Goal: Information Seeking & Learning: Learn about a topic

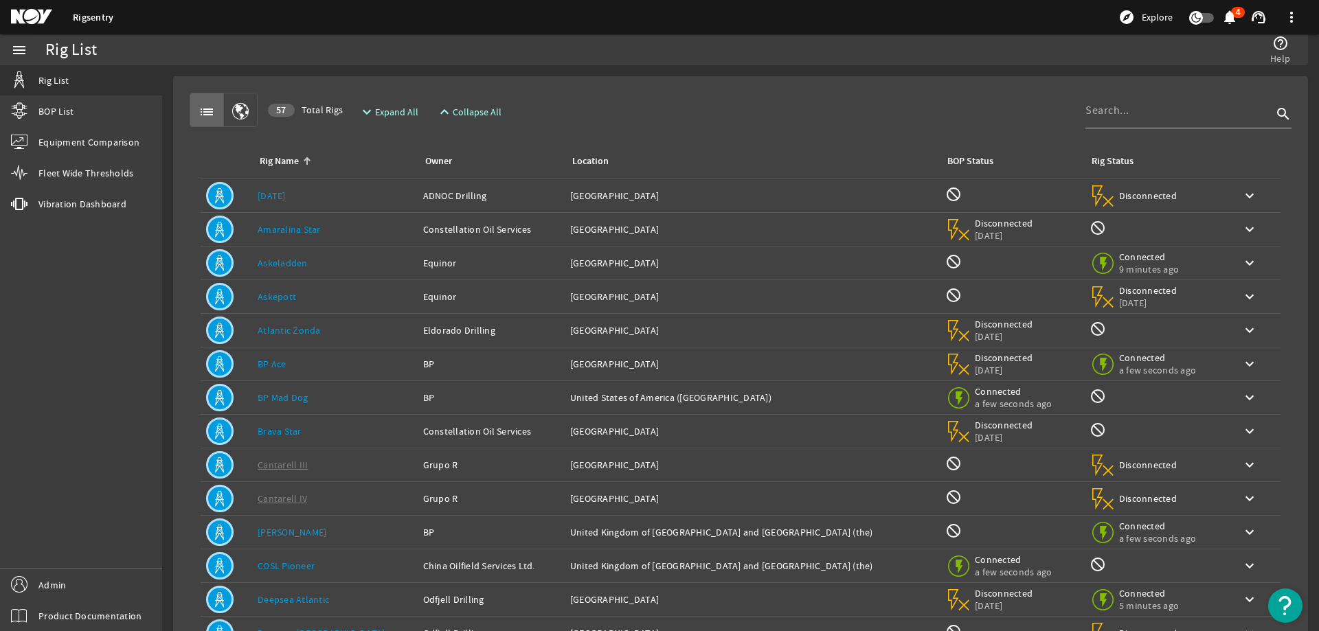
click at [278, 193] on link "[DATE]" at bounding box center [272, 196] width 28 height 12
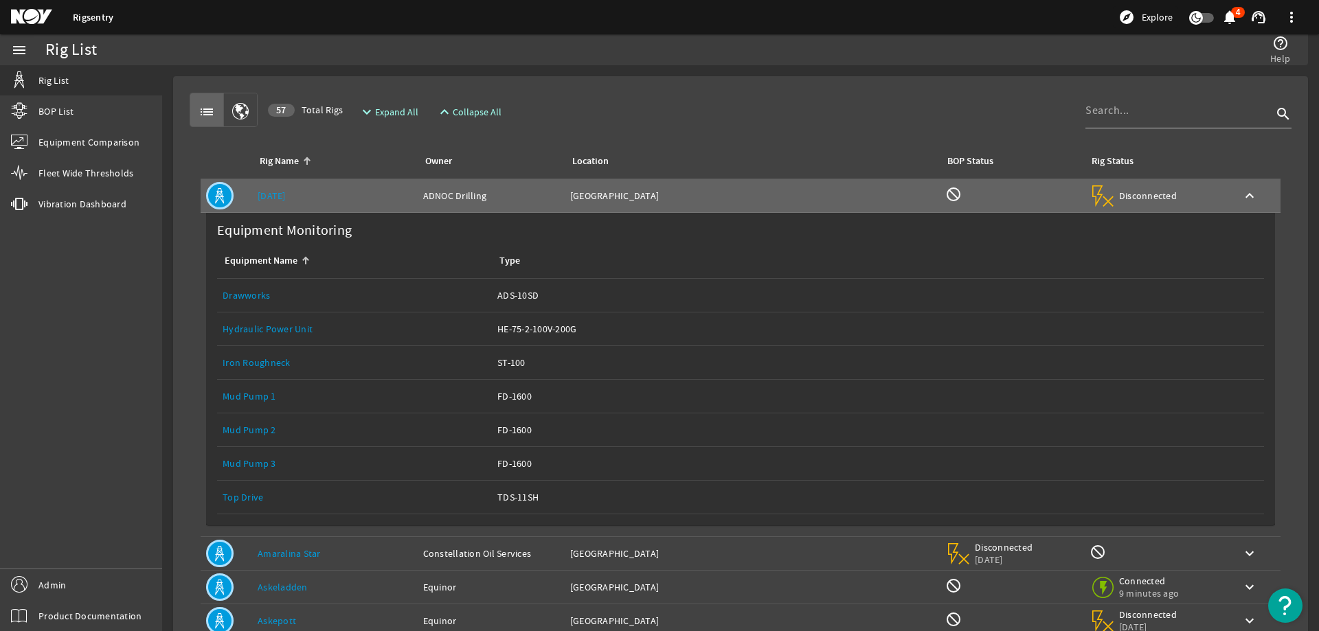
click at [255, 494] on link "Top Drive" at bounding box center [243, 497] width 41 height 12
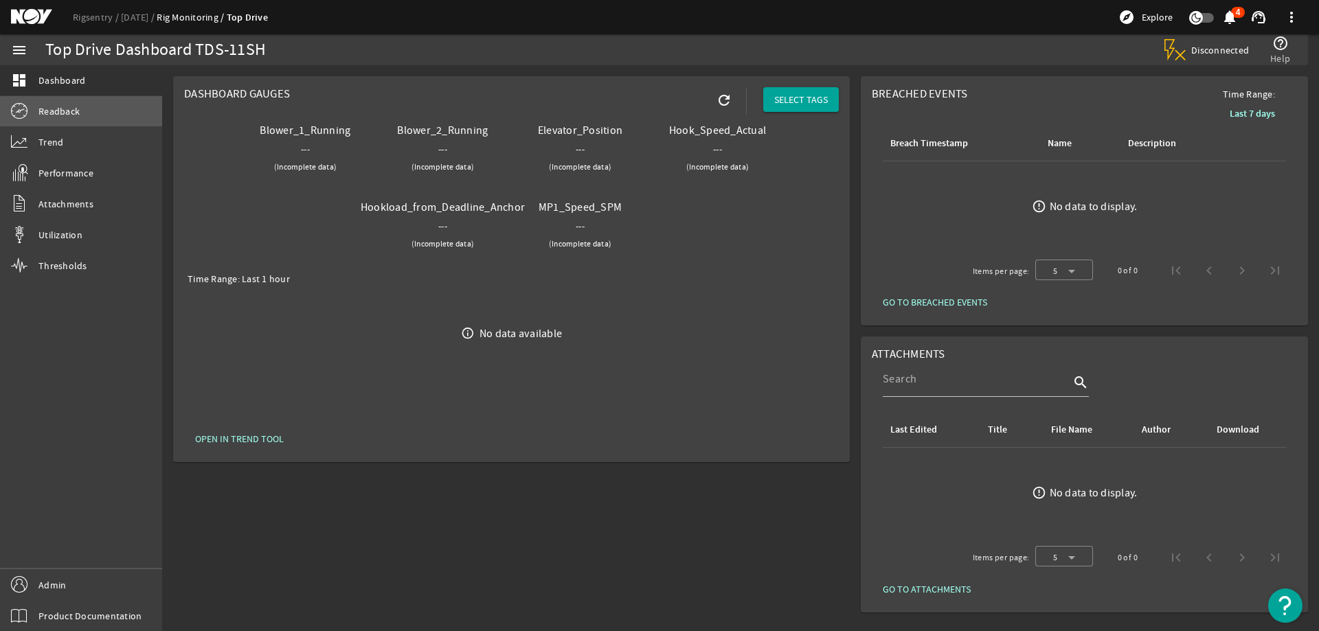
click at [69, 110] on span "Readback" at bounding box center [58, 111] width 41 height 14
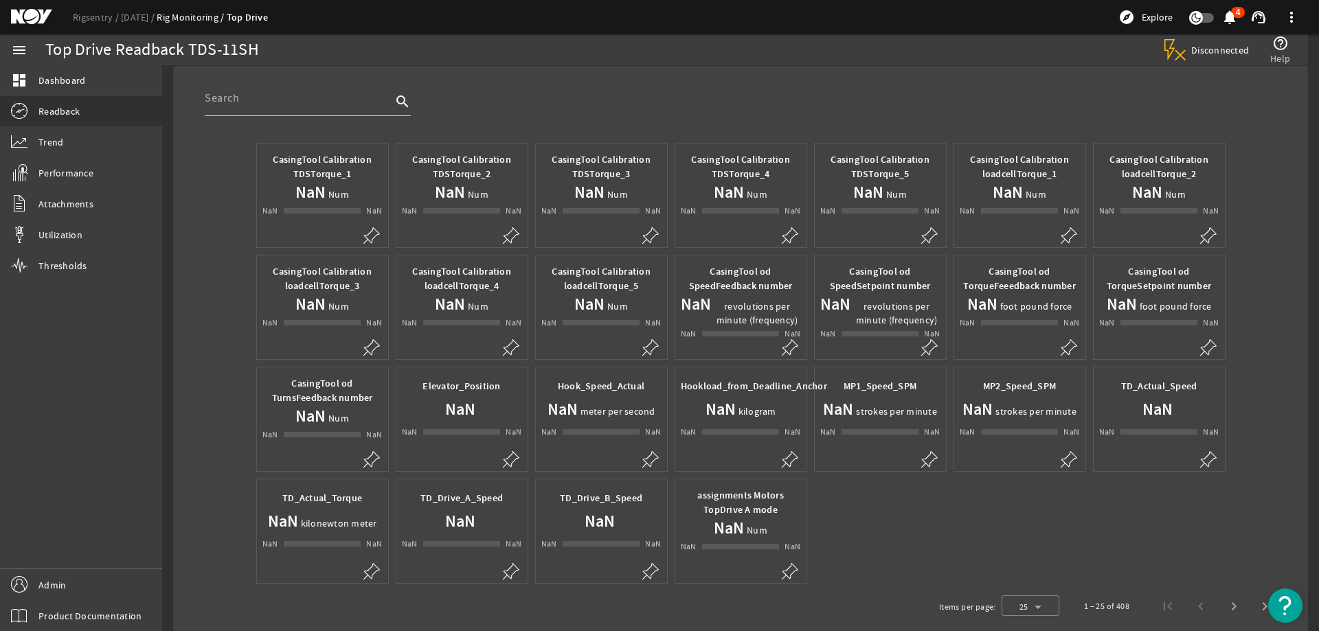
scroll to position [69, 0]
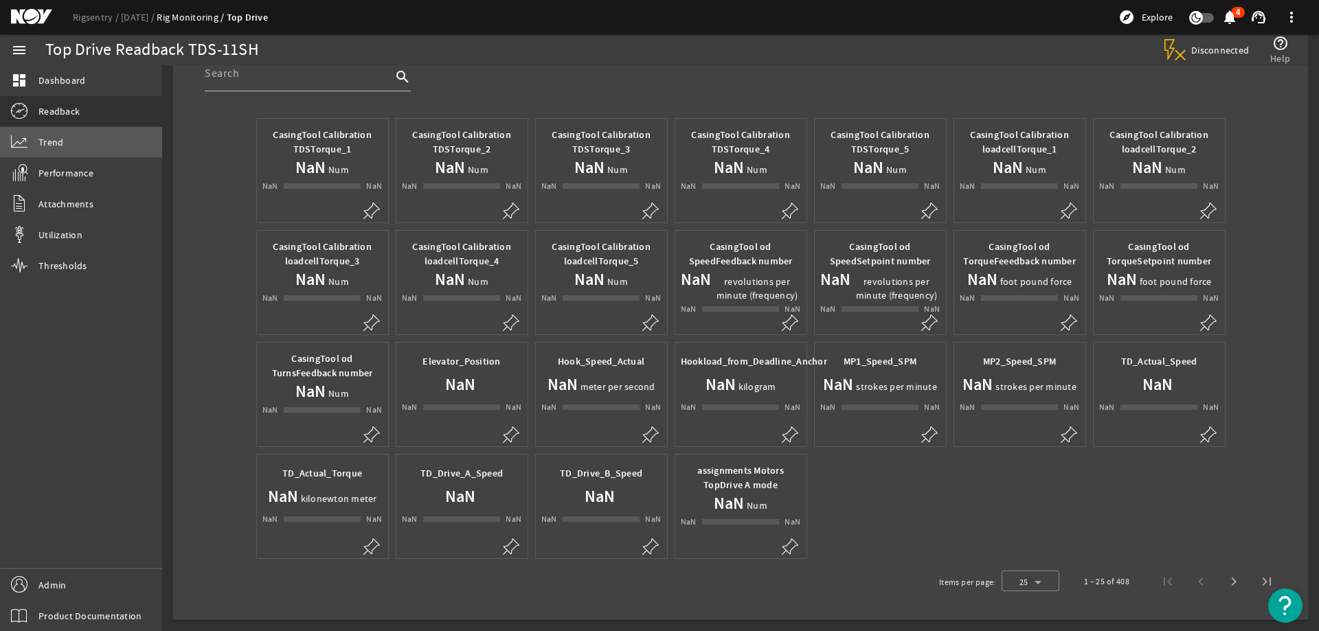
click at [34, 132] on link "Trend" at bounding box center [81, 142] width 162 height 30
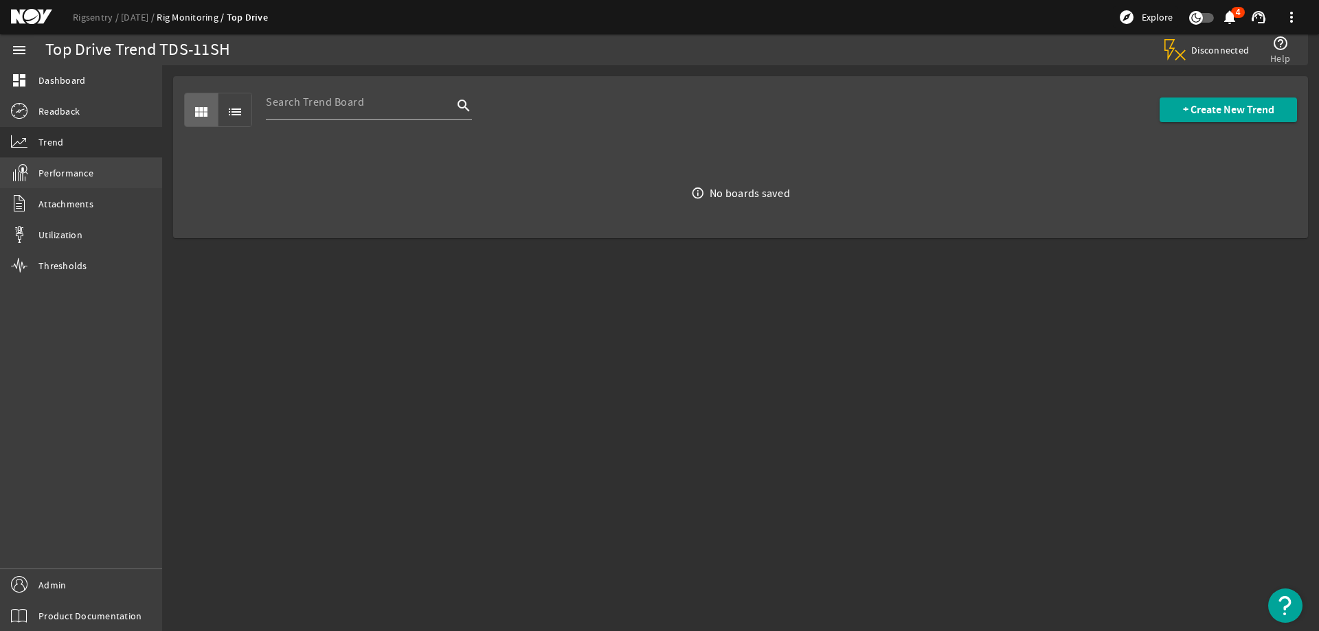
click at [49, 161] on link "Performance" at bounding box center [81, 173] width 162 height 30
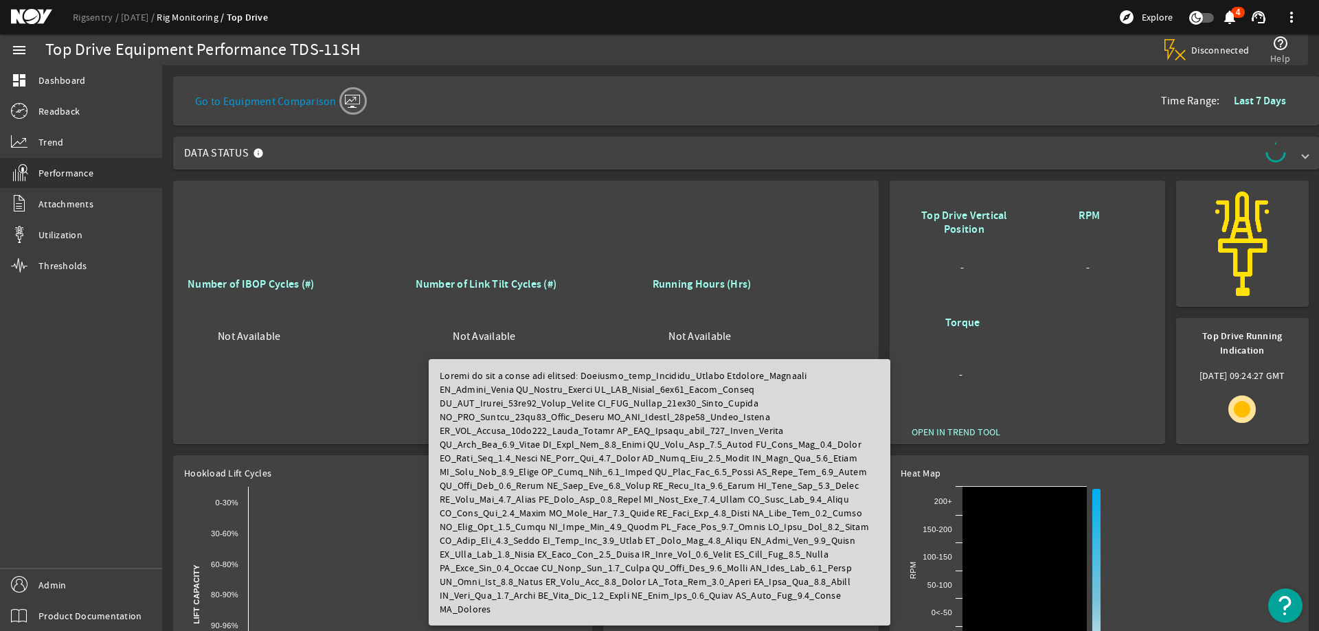
click at [596, 228] on div "Number of Link Tilt Cycles (#) Not Available" at bounding box center [526, 312] width 228 height 214
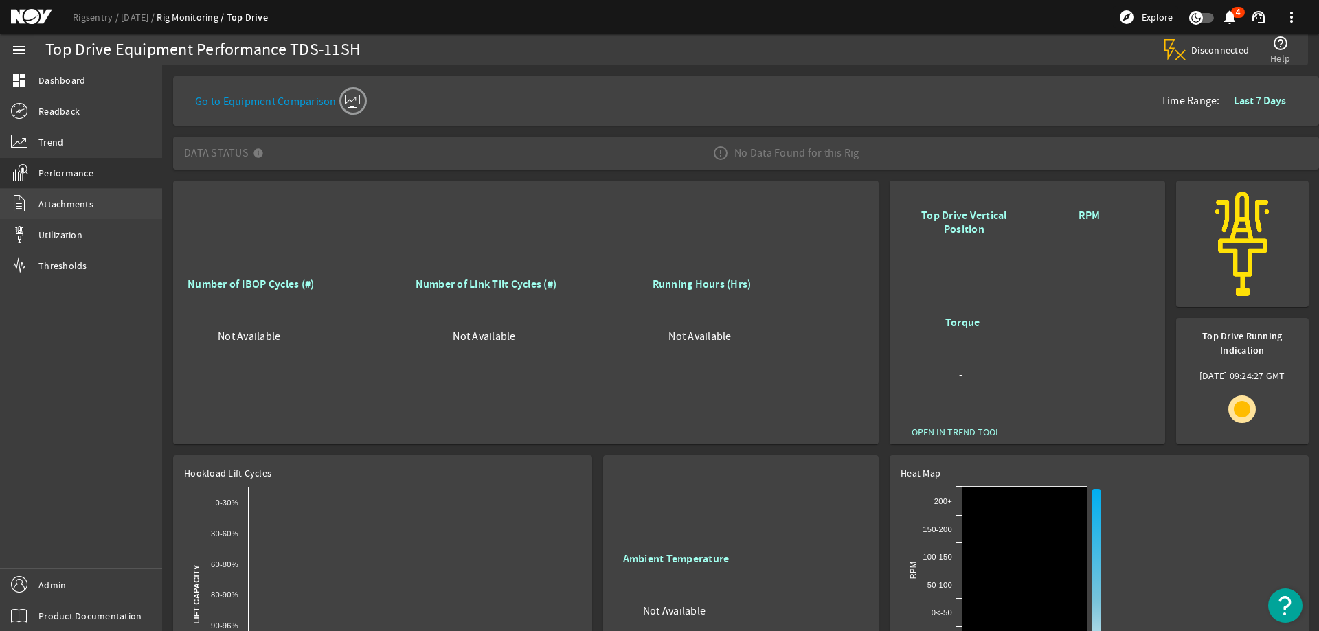
click at [61, 217] on link "Attachments" at bounding box center [81, 204] width 162 height 30
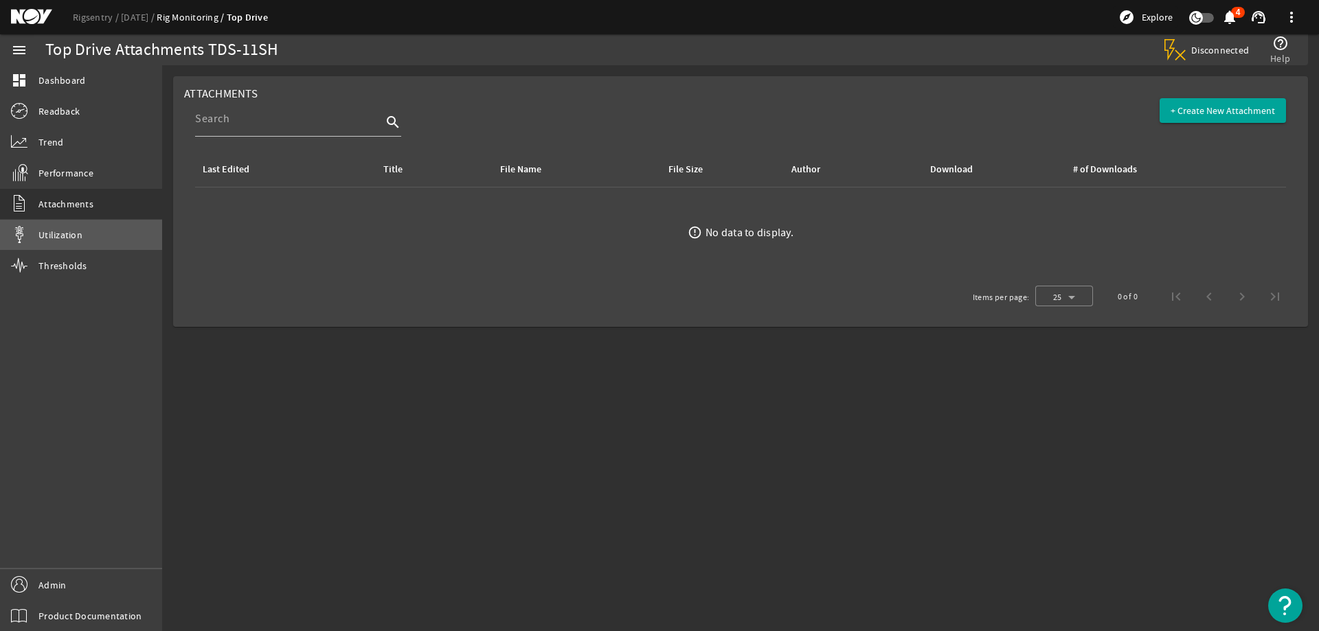
click at [71, 232] on span "Utilization" at bounding box center [60, 235] width 44 height 14
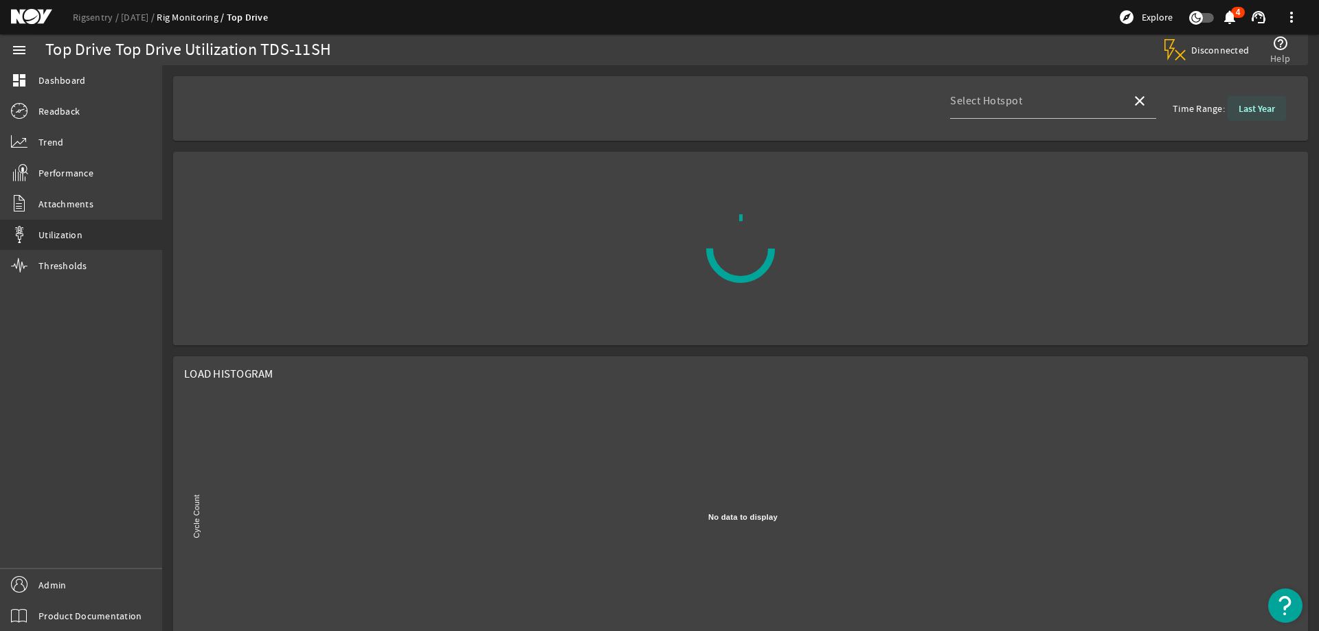
click at [1248, 106] on b "Last Year" at bounding box center [1257, 108] width 36 height 13
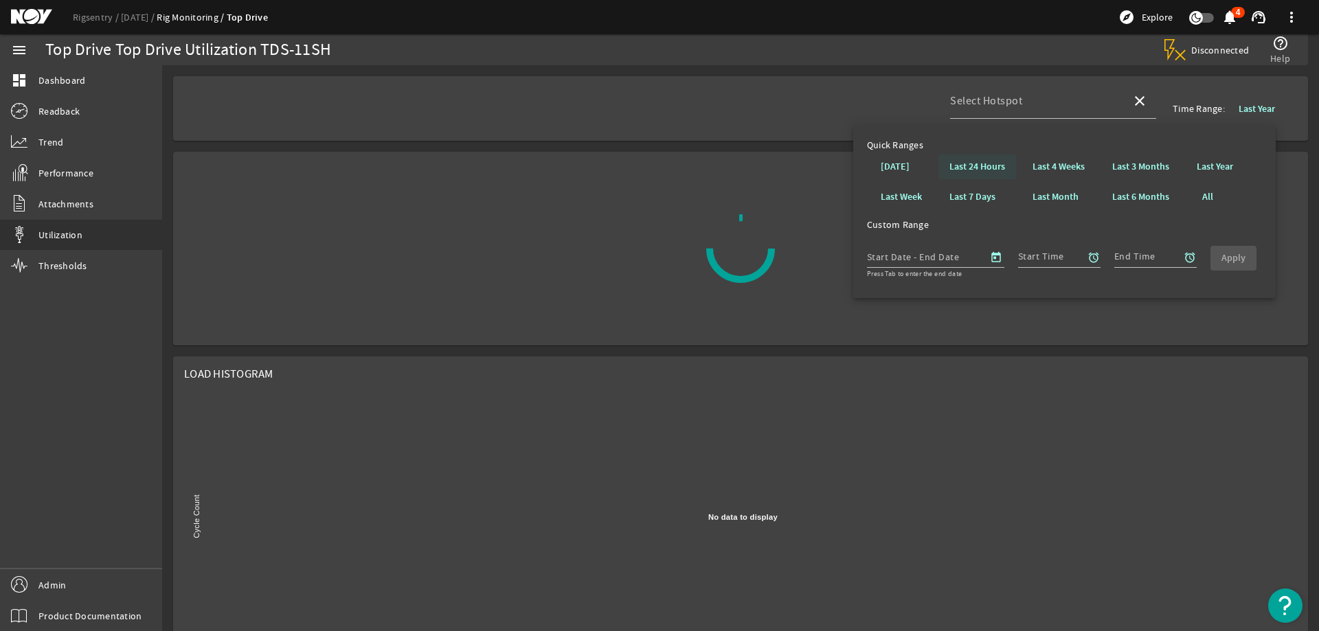
click at [969, 159] on span at bounding box center [977, 166] width 78 height 33
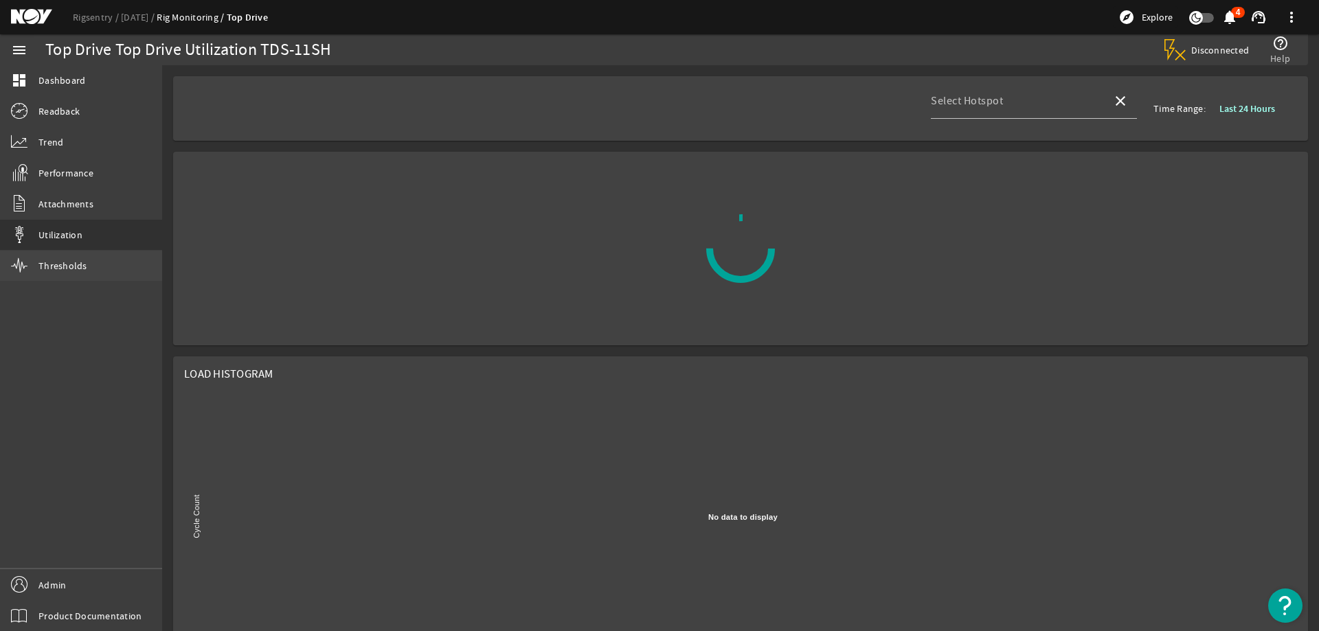
click at [52, 267] on span "Thresholds" at bounding box center [62, 266] width 49 height 14
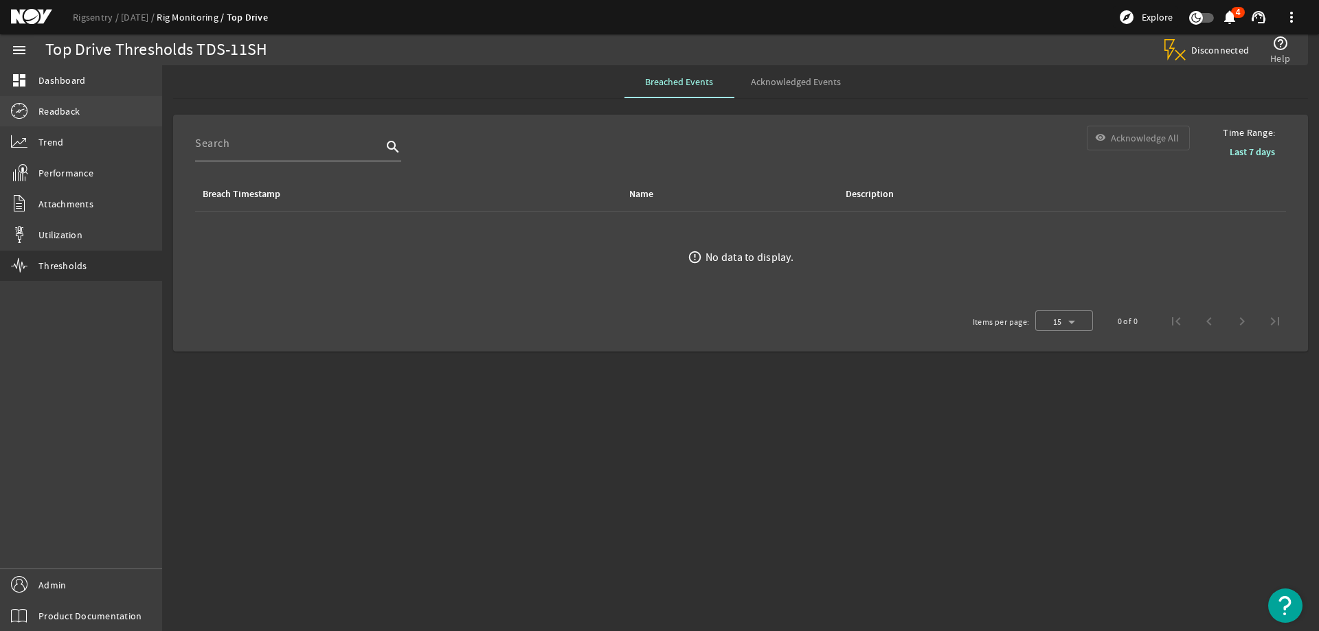
click at [49, 110] on span "Readback" at bounding box center [58, 111] width 41 height 14
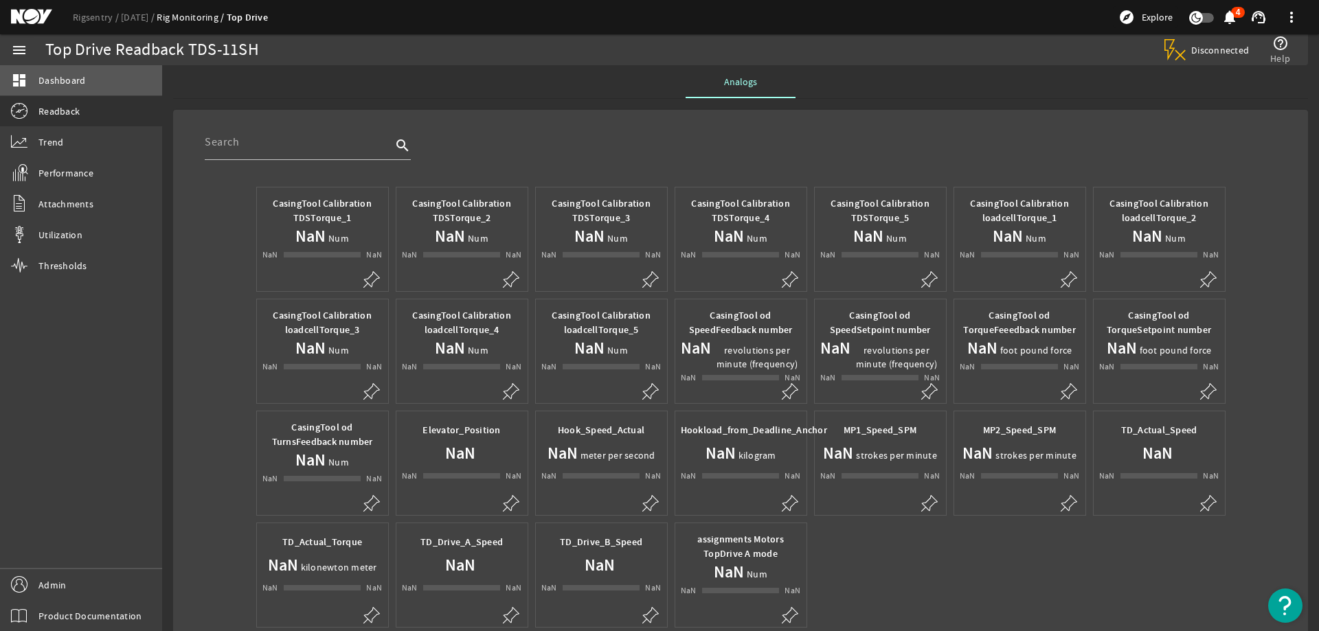
click at [52, 82] on span "Dashboard" at bounding box center [61, 81] width 47 height 14
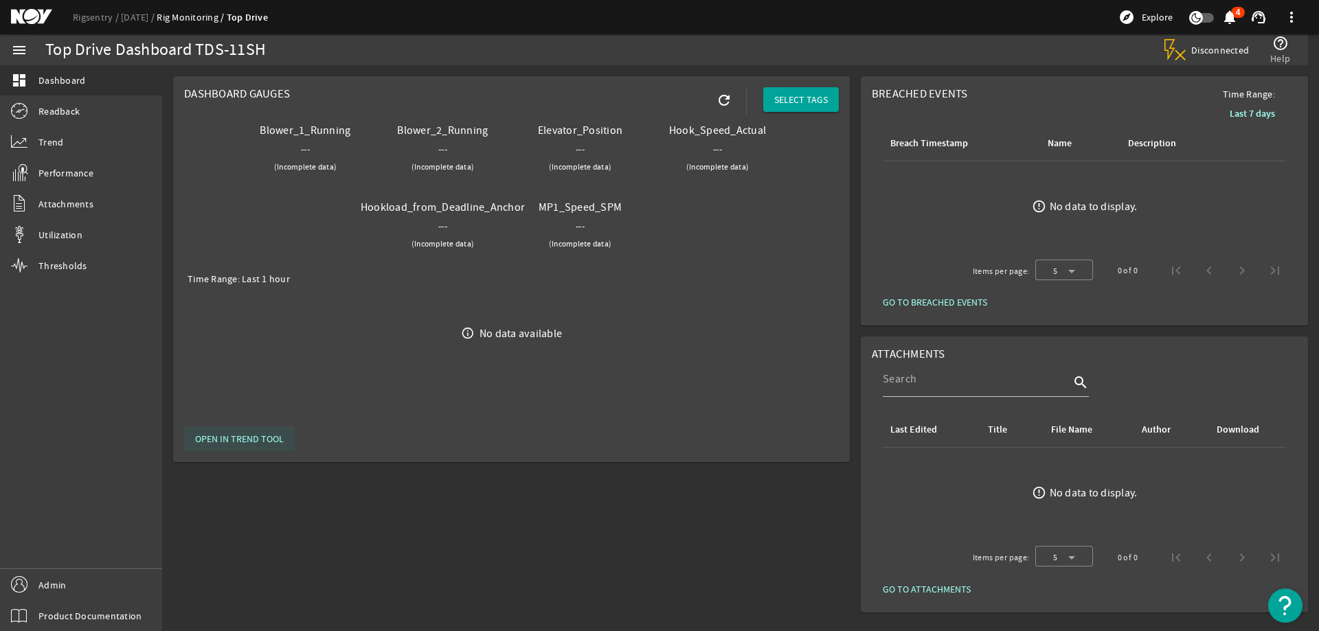
click at [239, 437] on span "OPEN IN TREND TOOL" at bounding box center [239, 439] width 89 height 14
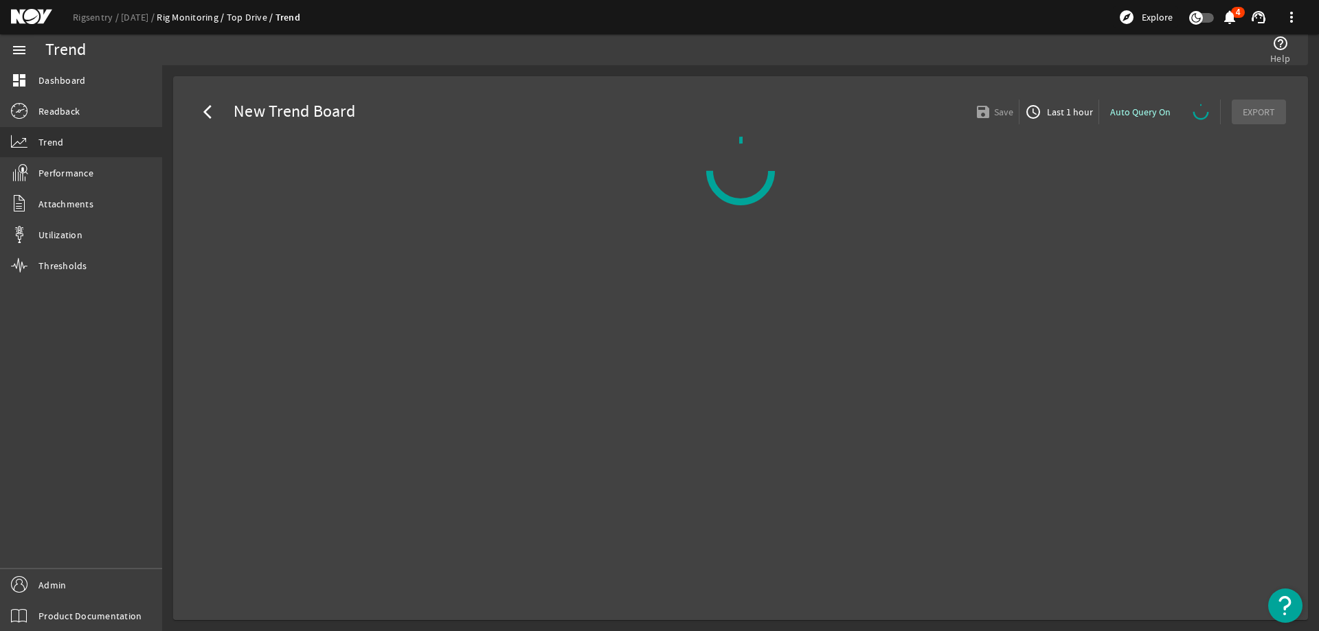
select select "10M"
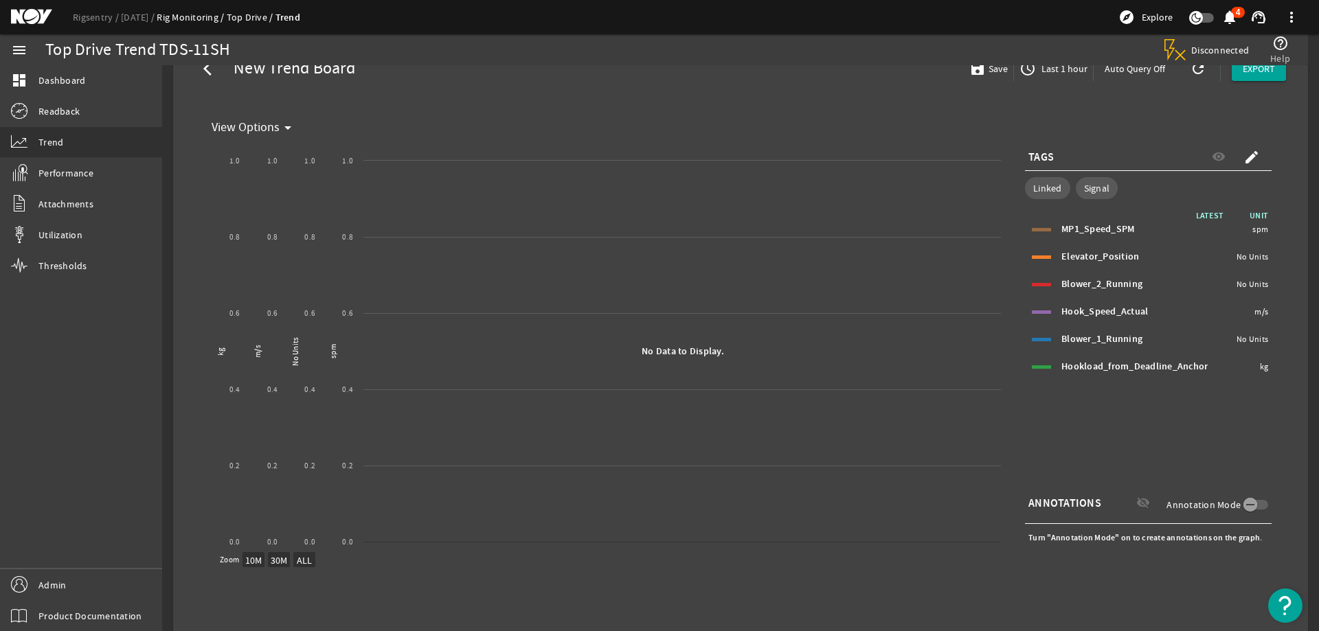
scroll to position [91, 0]
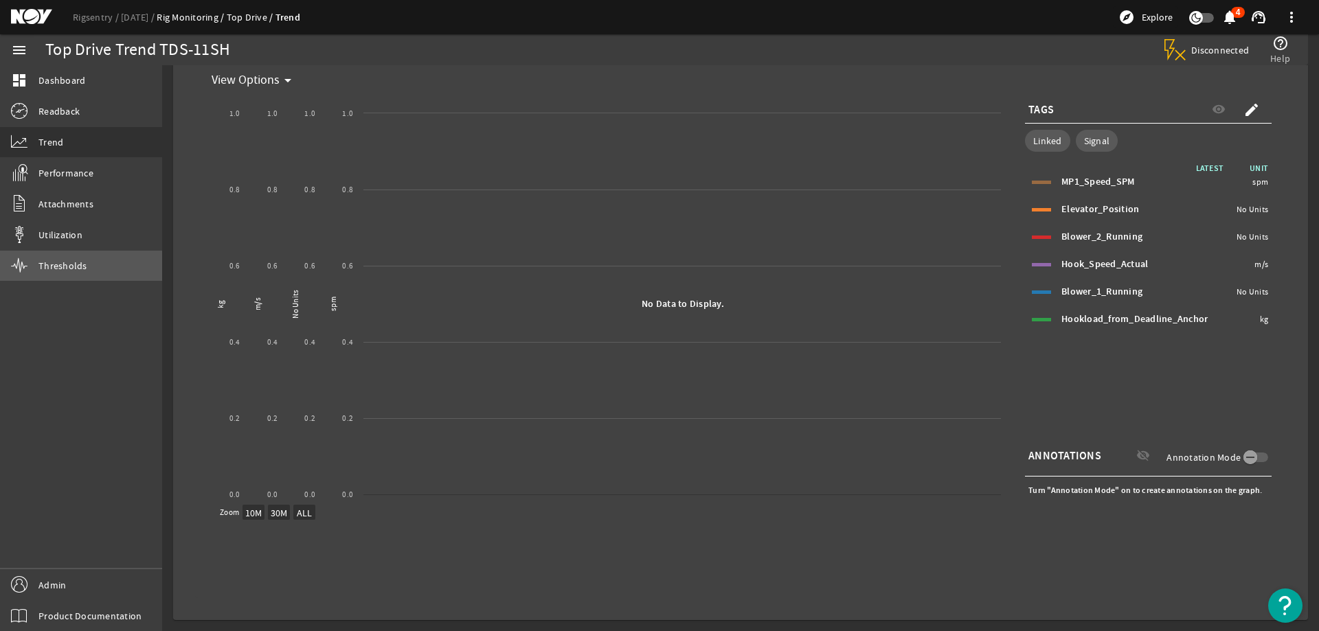
click at [58, 267] on span "Thresholds" at bounding box center [62, 266] width 49 height 14
click at [38, 586] on span "Admin" at bounding box center [51, 585] width 27 height 14
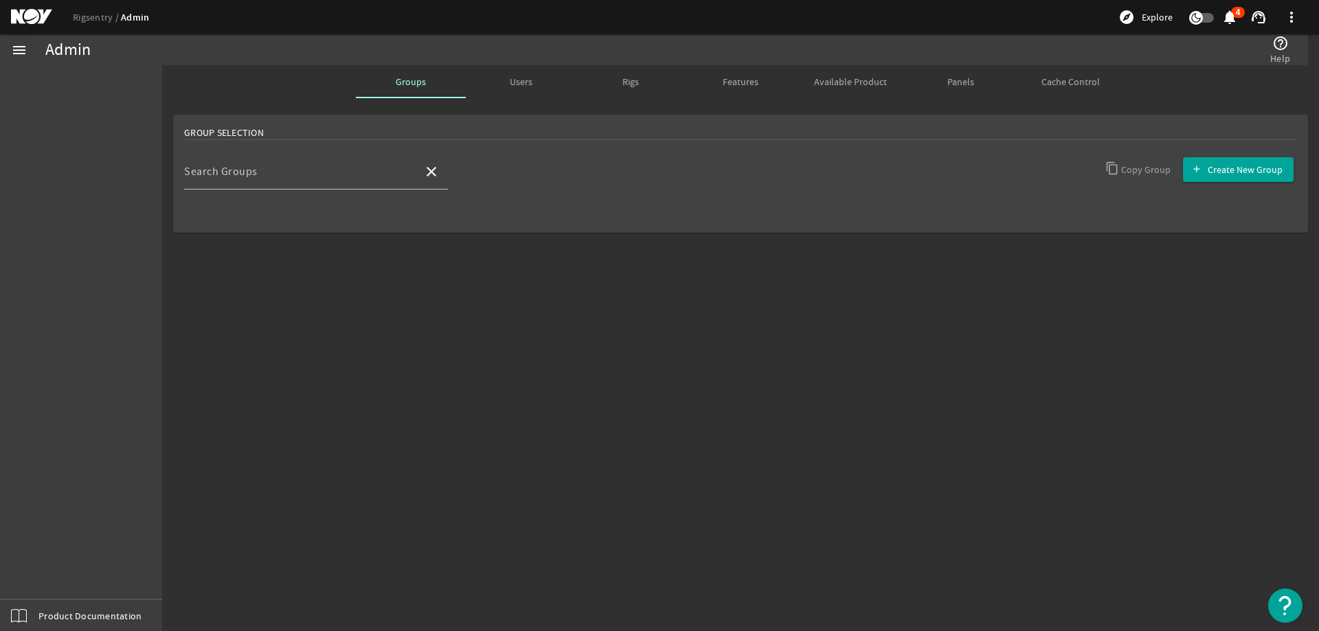
click at [521, 85] on span "Users" at bounding box center [521, 82] width 23 height 10
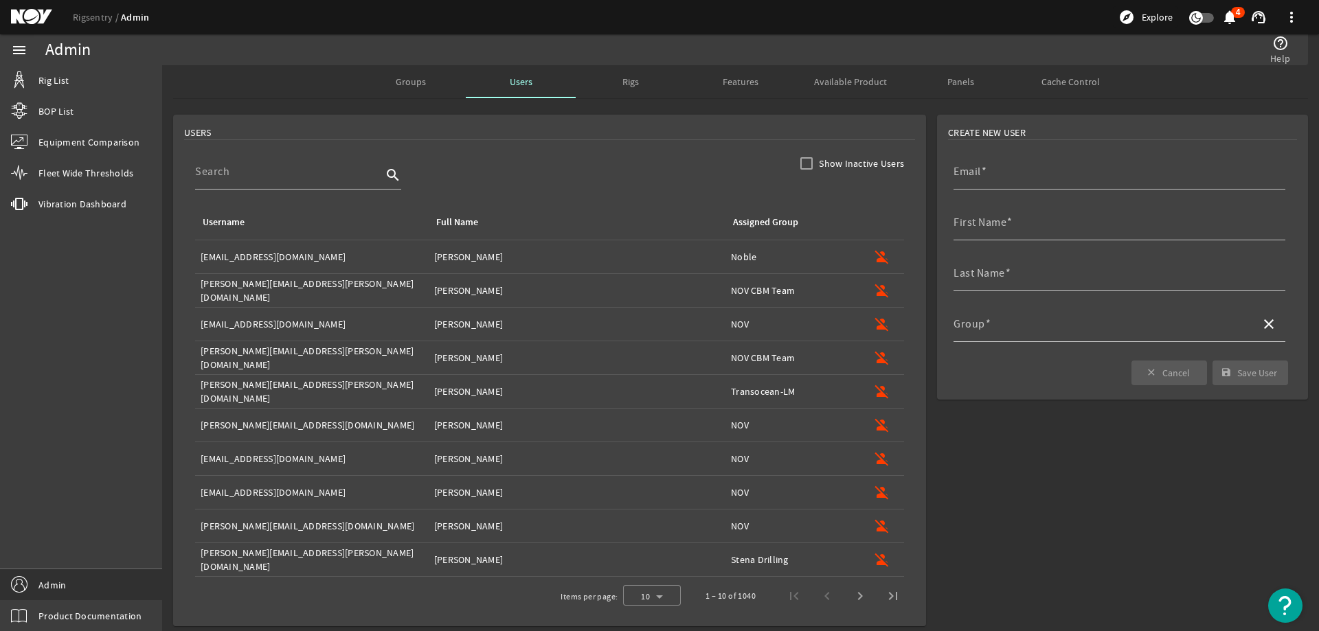
click at [636, 83] on div "Rigs" at bounding box center [631, 81] width 110 height 33
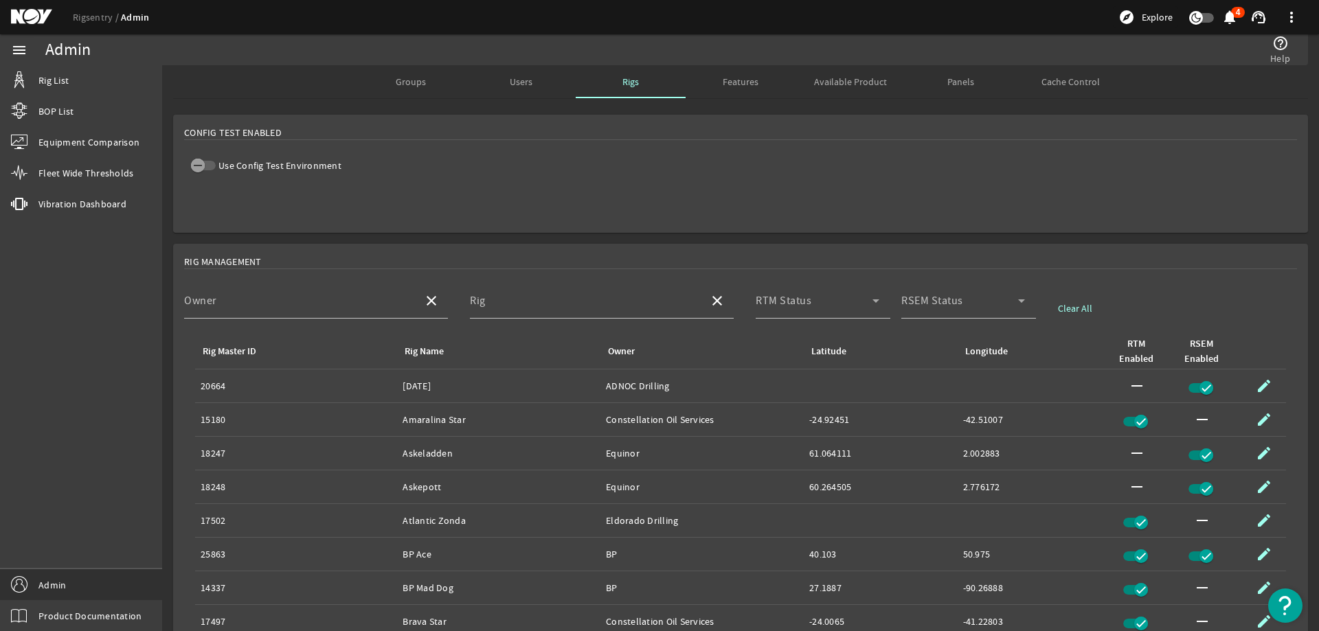
click at [748, 83] on span "Features" at bounding box center [741, 82] width 36 height 10
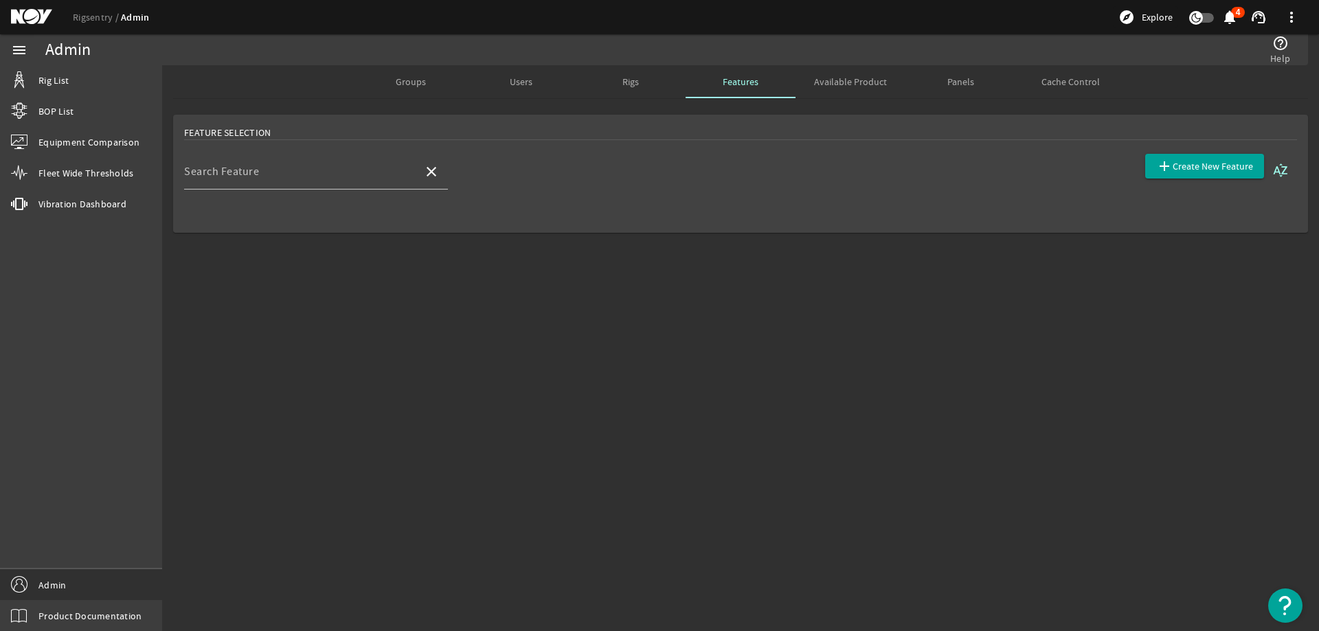
click at [959, 85] on span "Panels" at bounding box center [960, 82] width 27 height 10
click at [860, 80] on span "Available Product" at bounding box center [850, 82] width 73 height 10
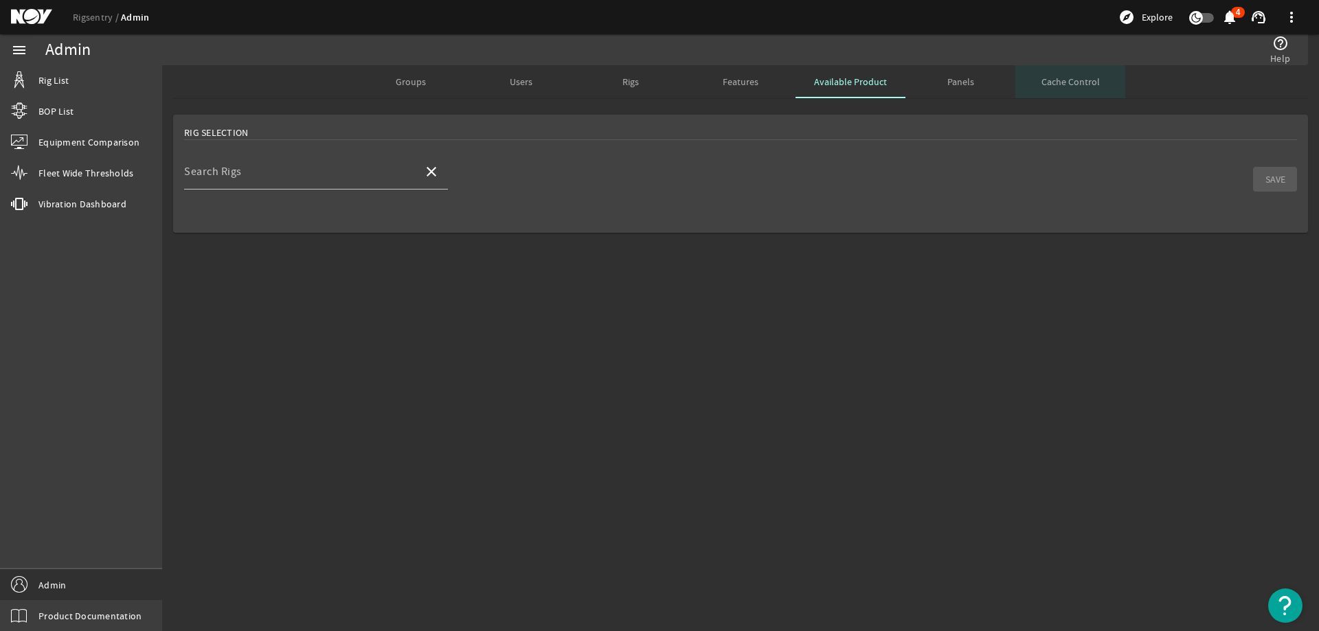
click at [1061, 79] on span "Cache Control" at bounding box center [1071, 82] width 58 height 10
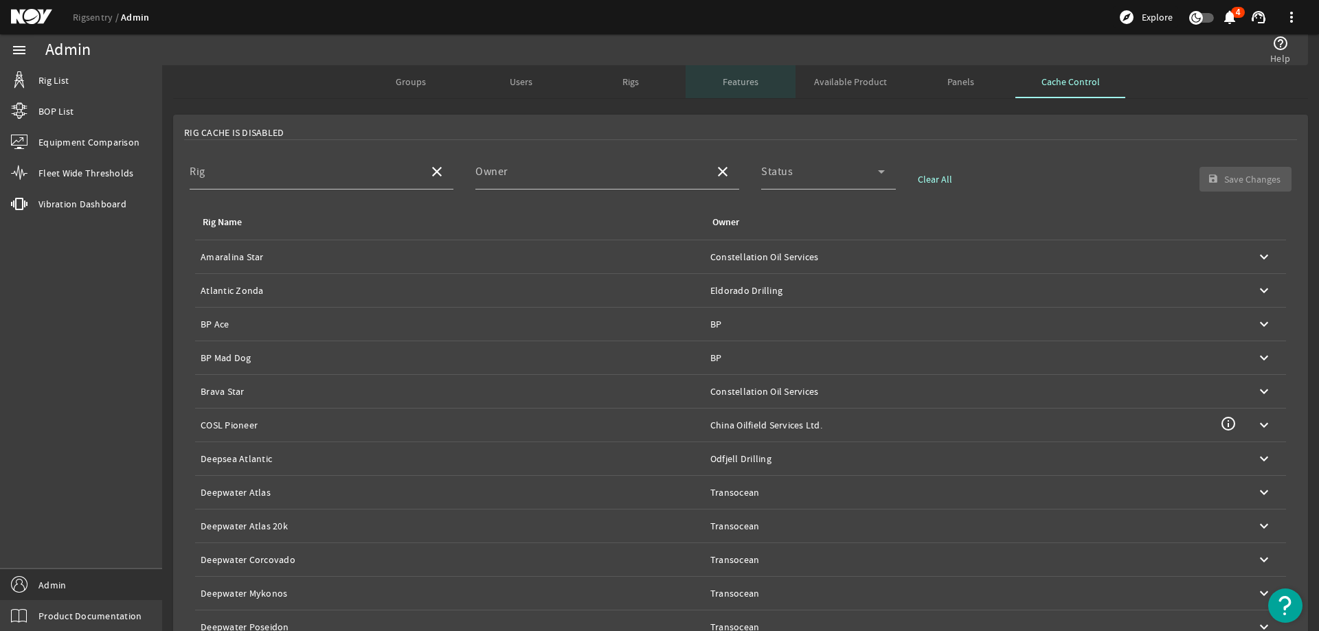
click at [734, 85] on span "Features" at bounding box center [741, 82] width 36 height 10
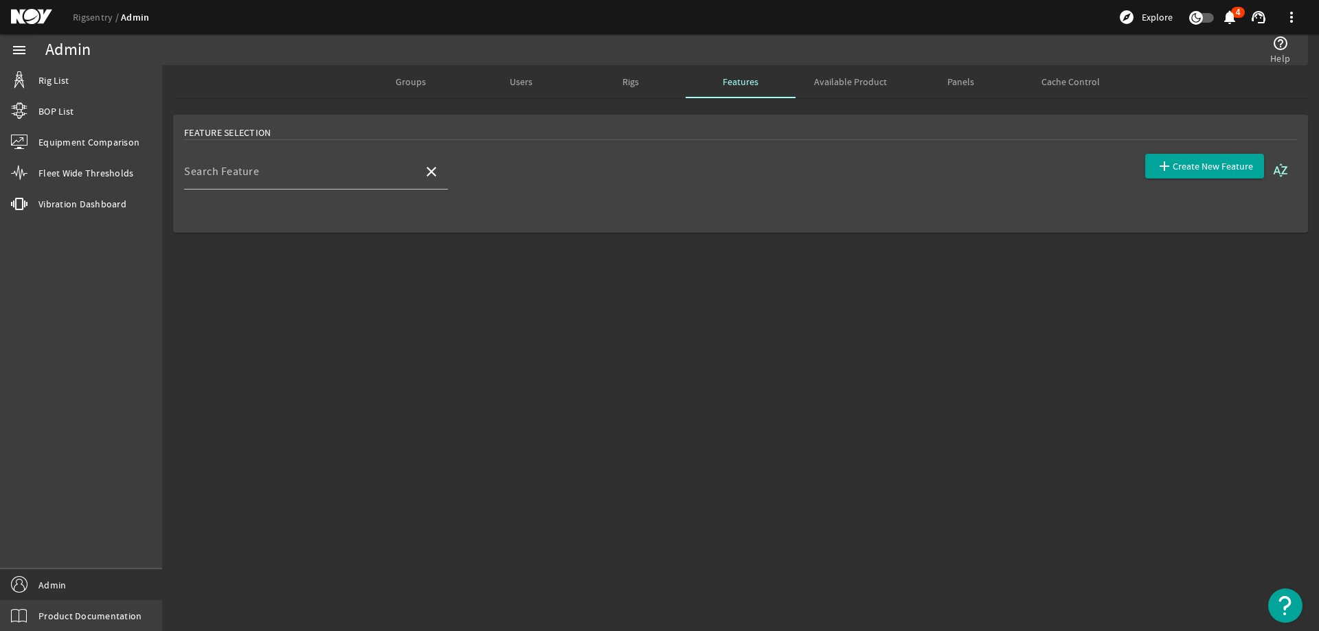
click at [630, 79] on span "Rigs" at bounding box center [630, 82] width 16 height 10
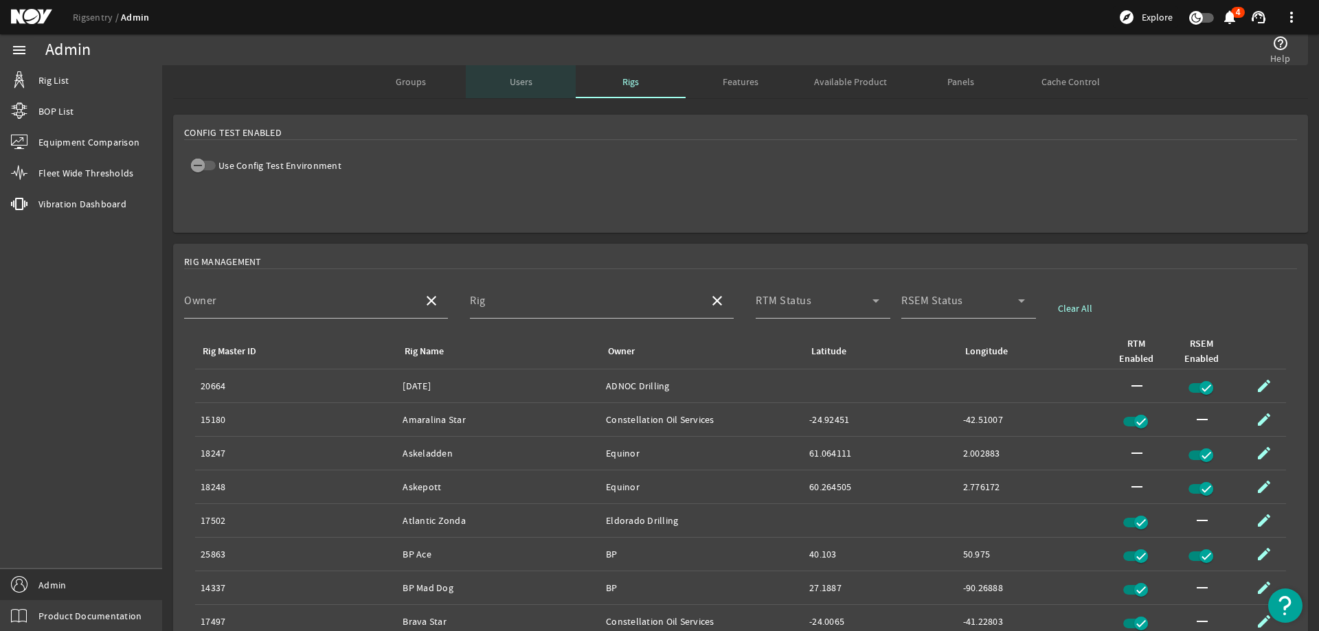
click at [519, 79] on span "Users" at bounding box center [521, 82] width 23 height 10
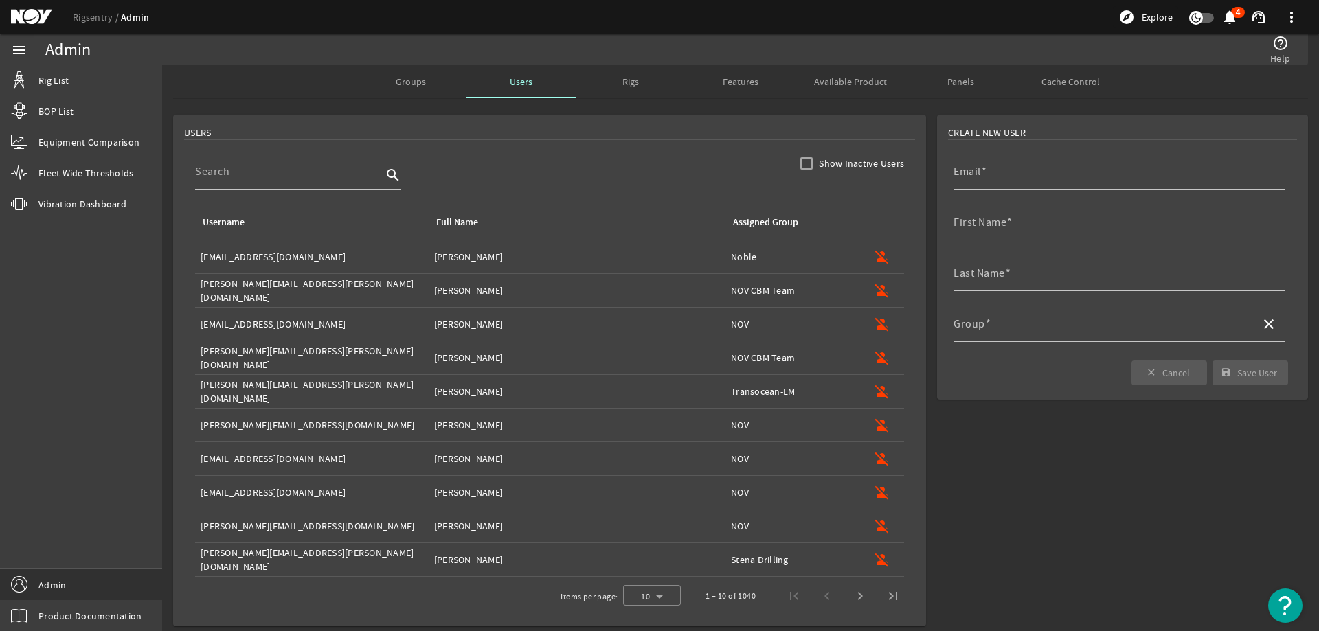
click at [387, 87] on div "Groups" at bounding box center [411, 81] width 110 height 33
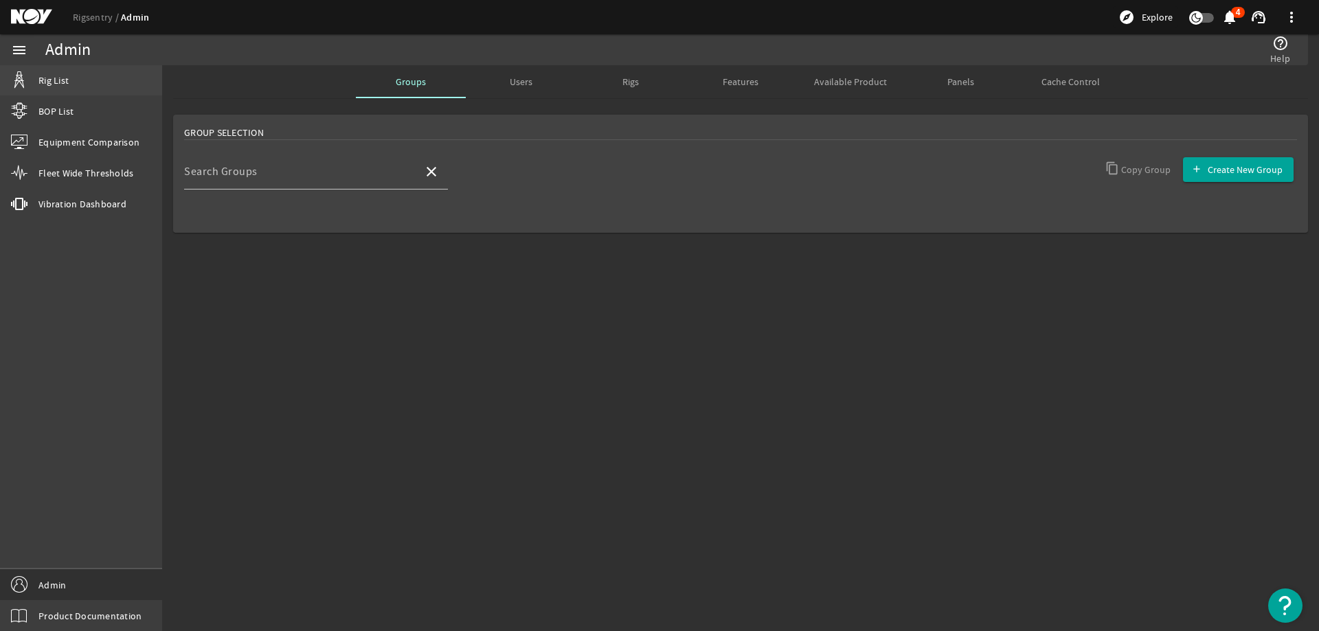
click at [39, 75] on span "Rig List" at bounding box center [53, 81] width 30 height 14
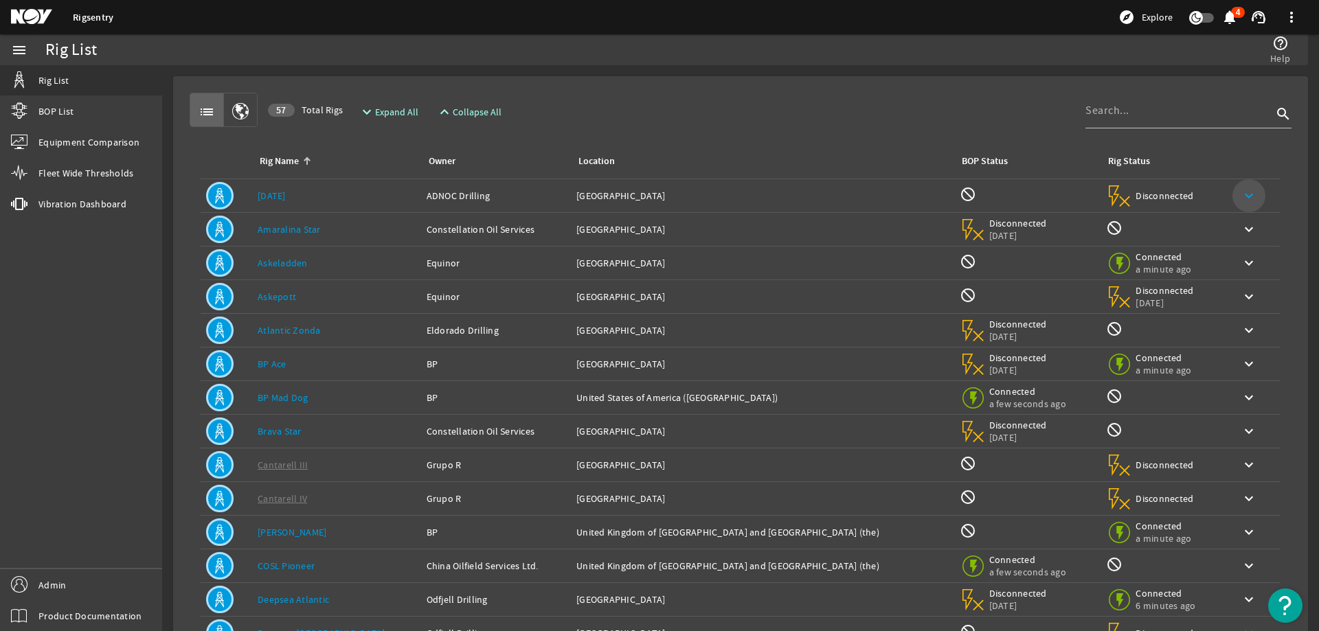
click at [1241, 190] on mat-icon "keyboard_arrow_down" at bounding box center [1249, 196] width 16 height 16
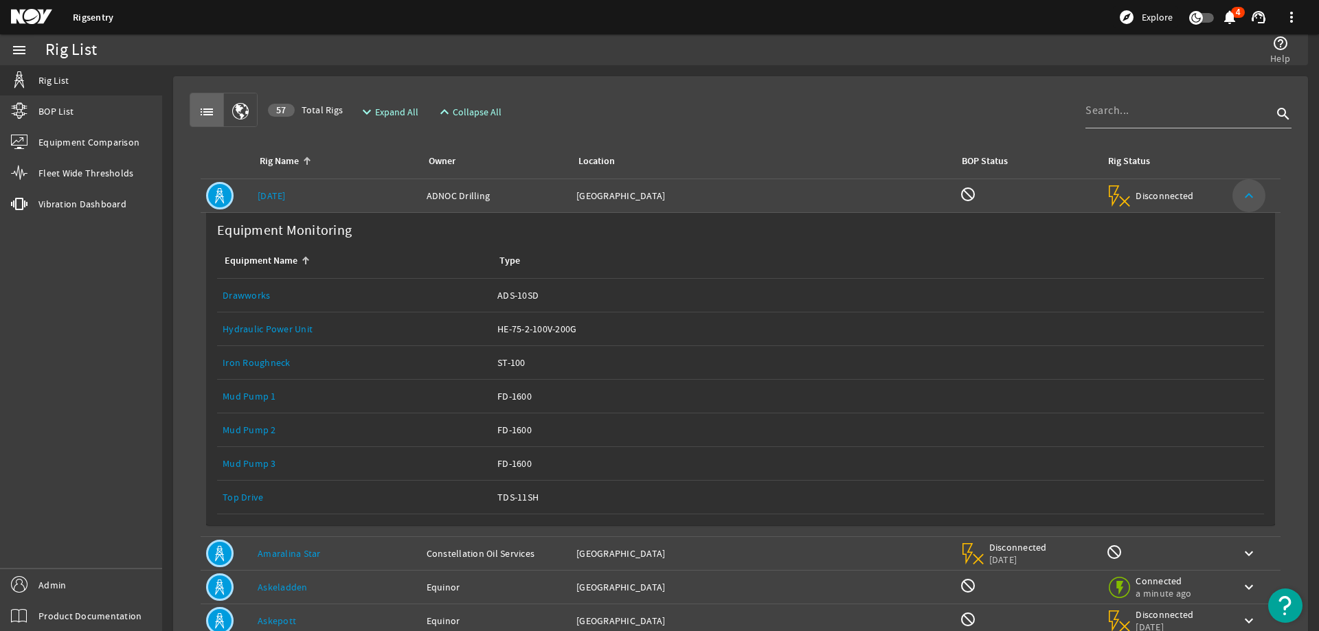
click at [1241, 190] on mat-icon "keyboard_arrow_up" at bounding box center [1249, 196] width 16 height 16
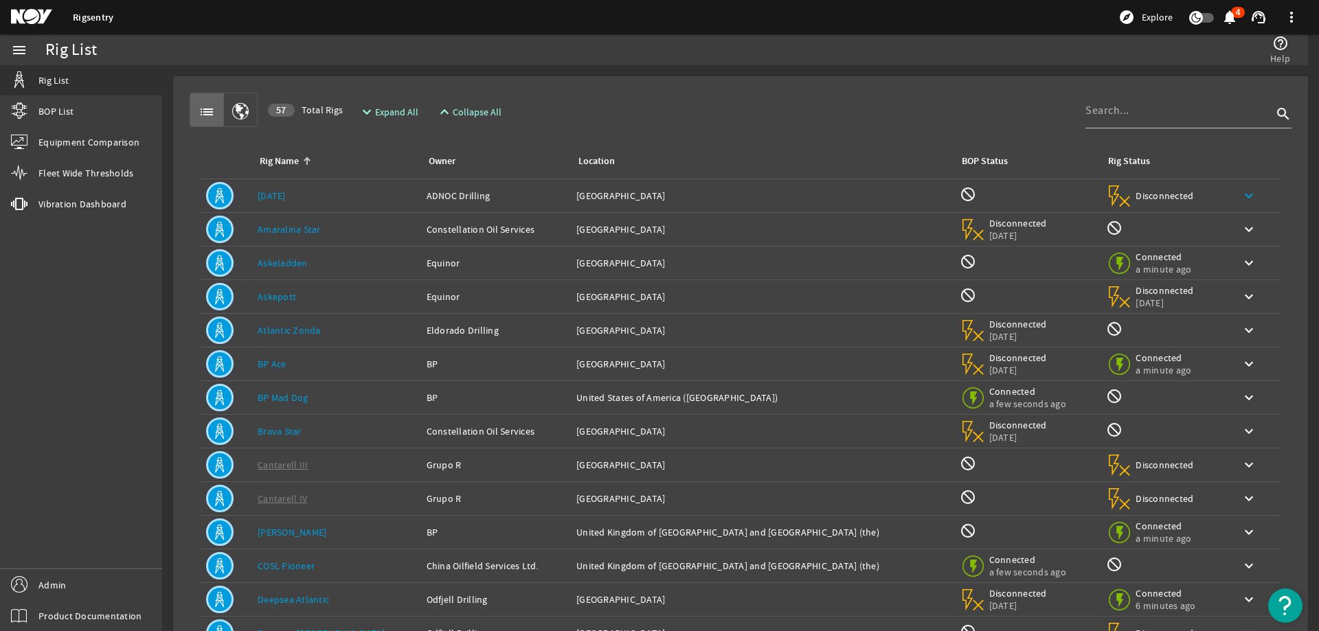
click at [1136, 195] on span "Disconnected" at bounding box center [1165, 196] width 58 height 12
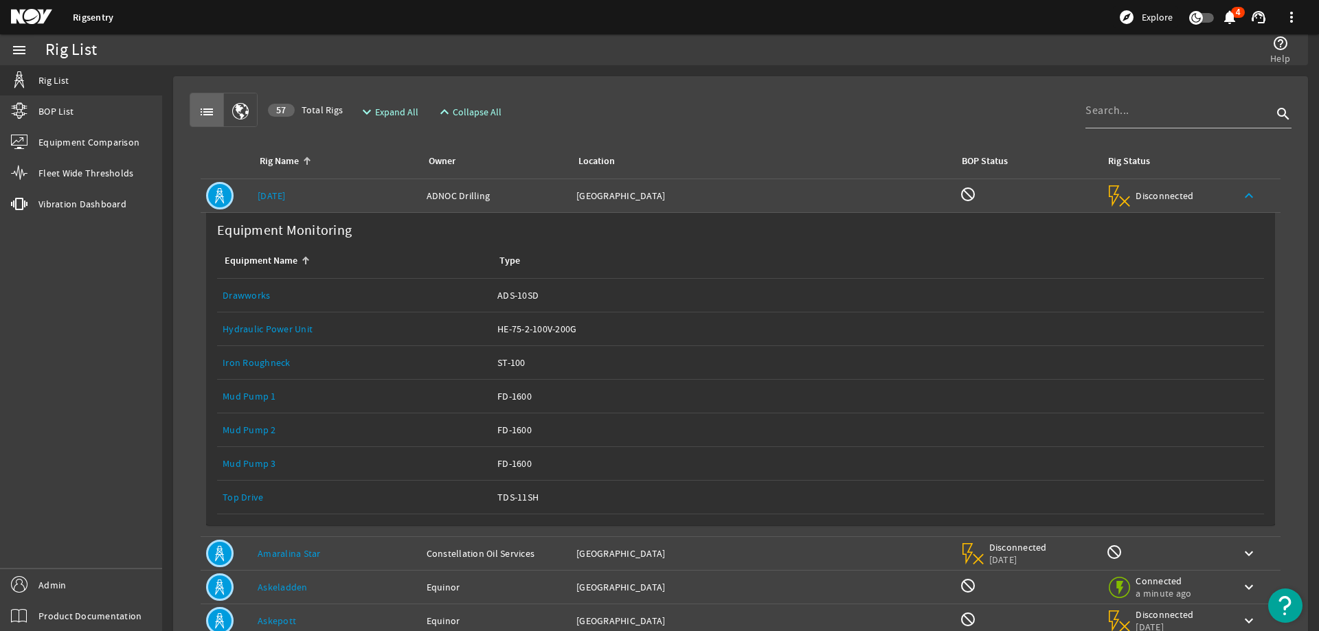
click at [1136, 201] on span "Disconnected" at bounding box center [1165, 196] width 58 height 12
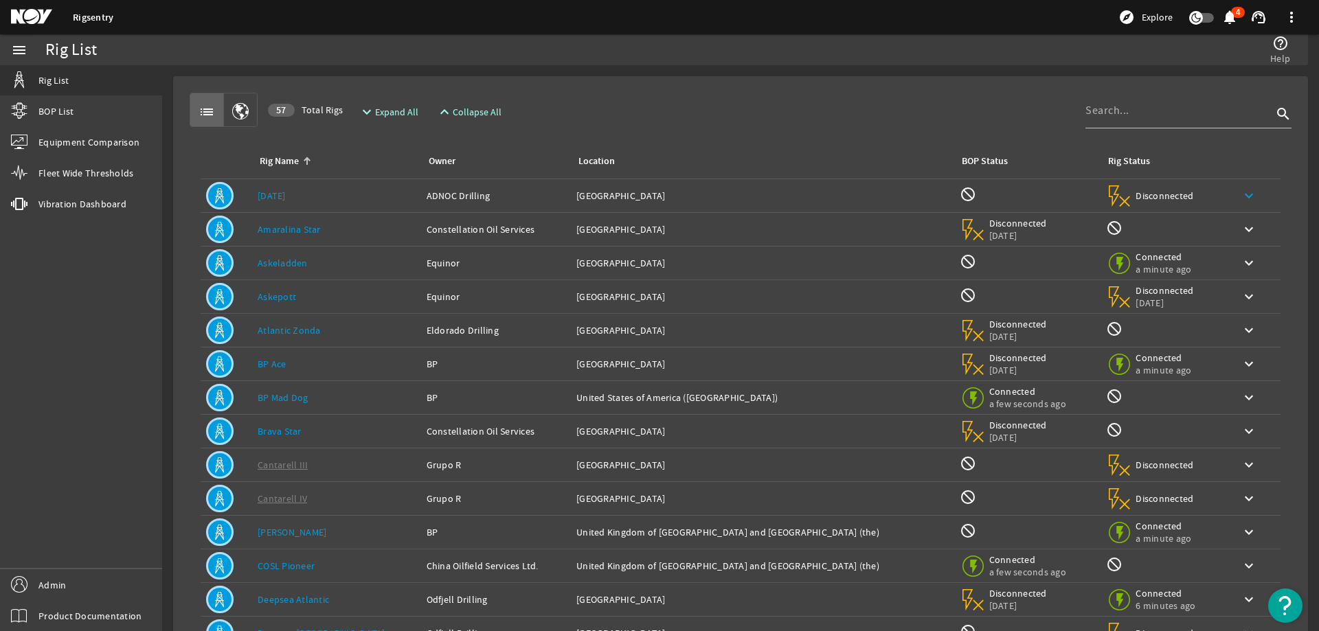
click at [1136, 201] on span "Disconnected" at bounding box center [1165, 196] width 58 height 12
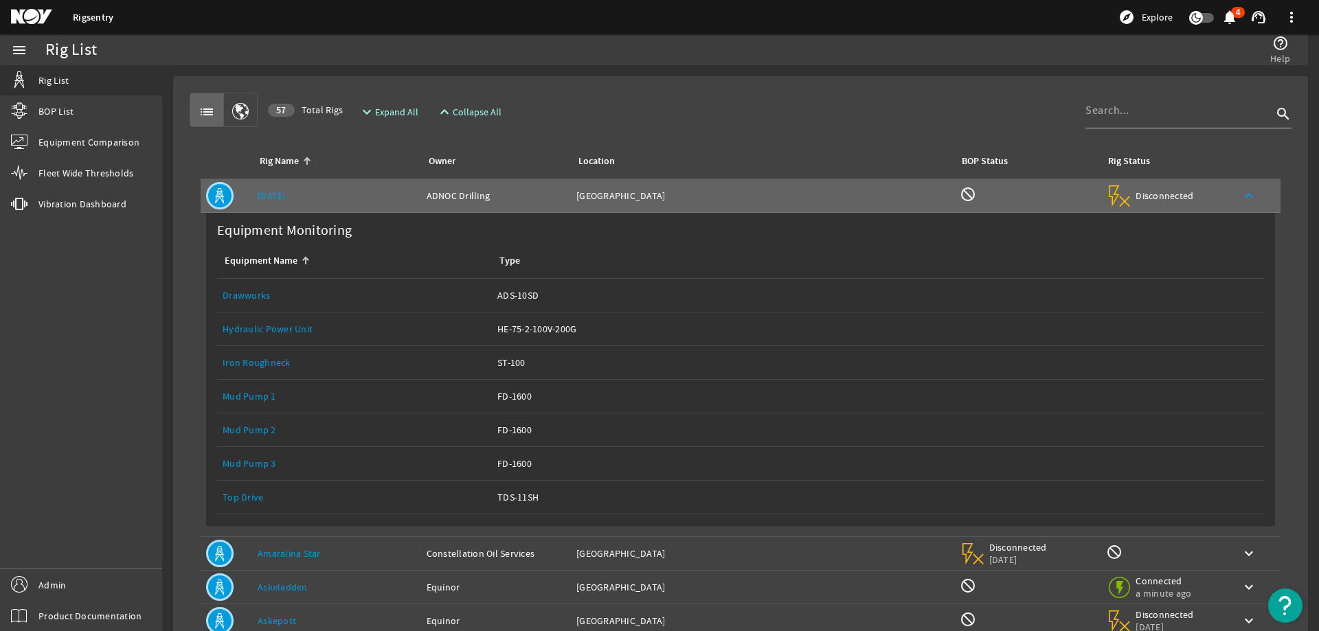
click at [273, 326] on link "Hydraulic Power Unit" at bounding box center [268, 329] width 90 height 12
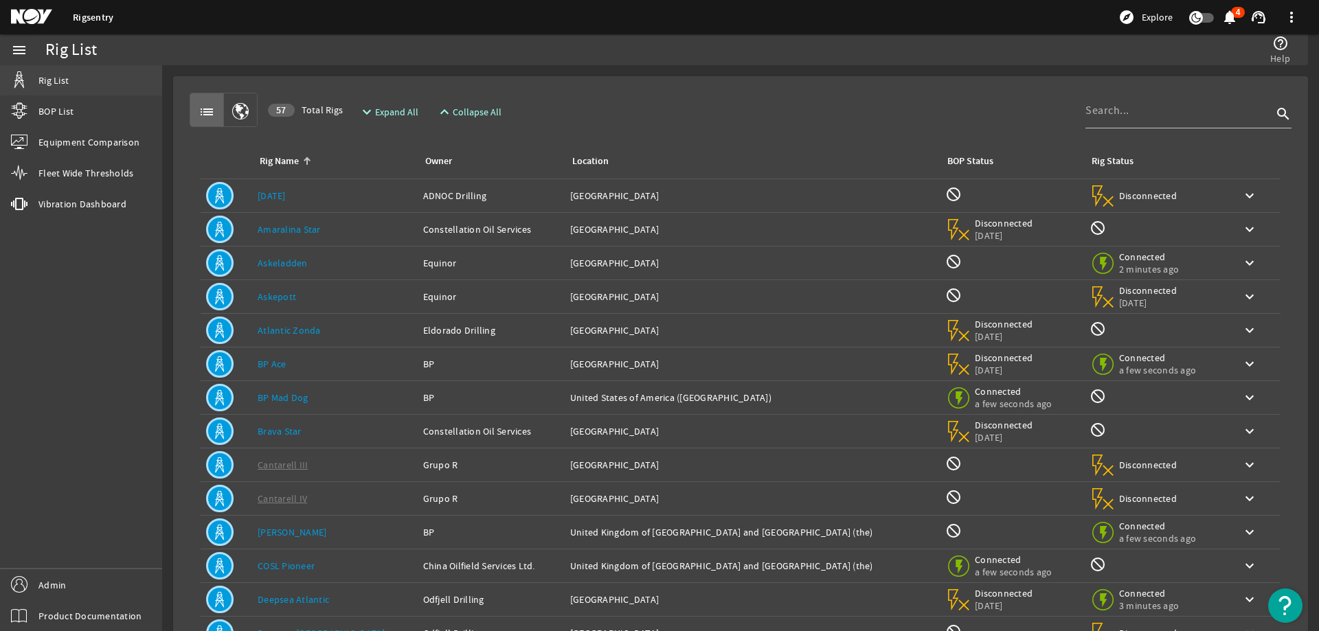
click at [72, 85] on link "Rig List" at bounding box center [81, 80] width 162 height 30
click at [1233, 206] on span at bounding box center [1249, 195] width 33 height 33
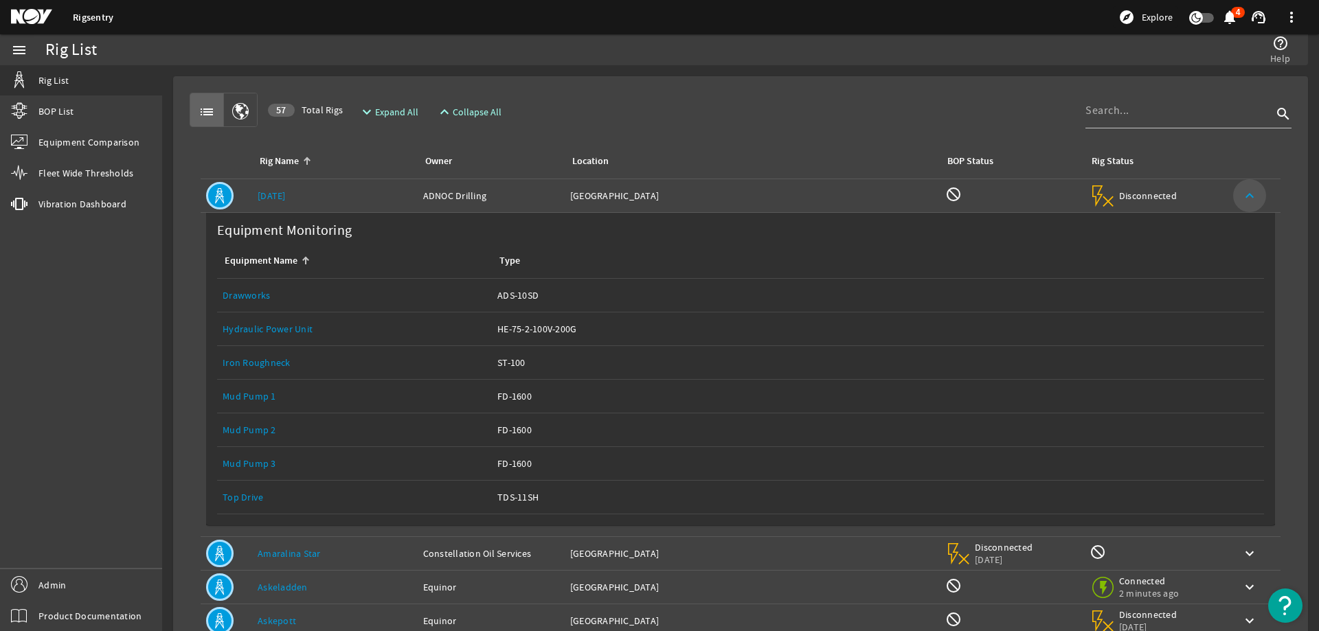
click at [1241, 199] on mat-icon "keyboard_arrow_up" at bounding box center [1249, 196] width 16 height 16
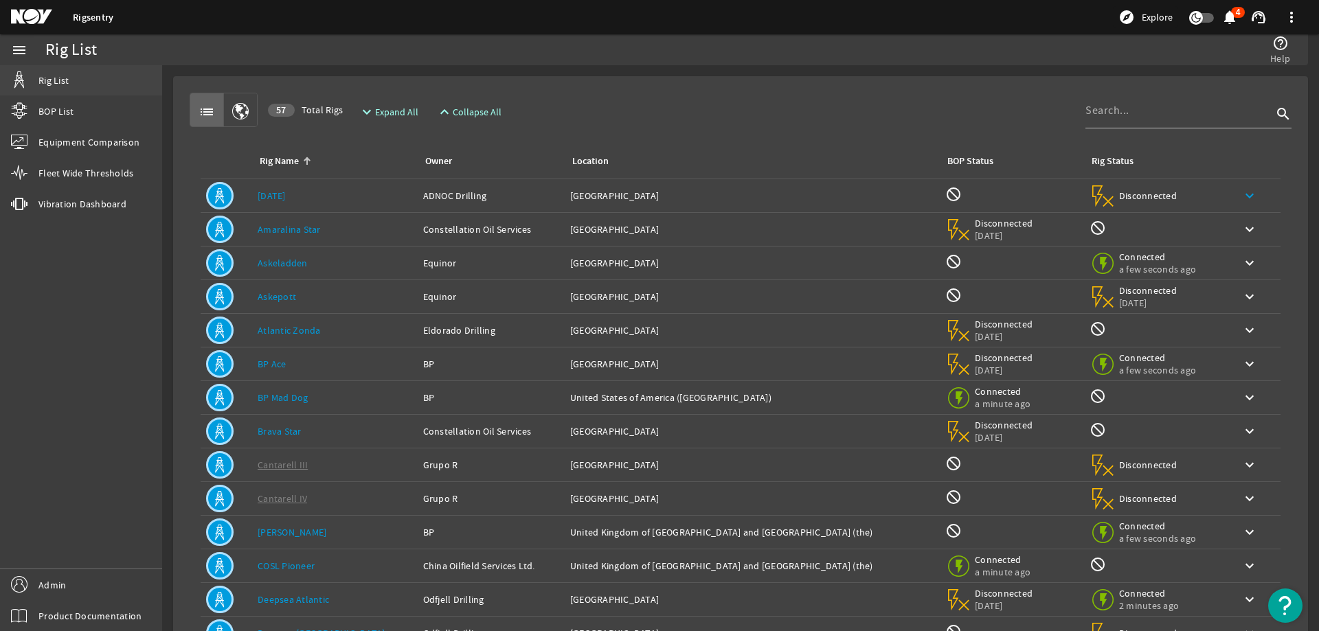
click at [95, 81] on link "Rig List" at bounding box center [81, 80] width 162 height 30
click at [25, 50] on mat-icon "menu" at bounding box center [19, 50] width 16 height 16
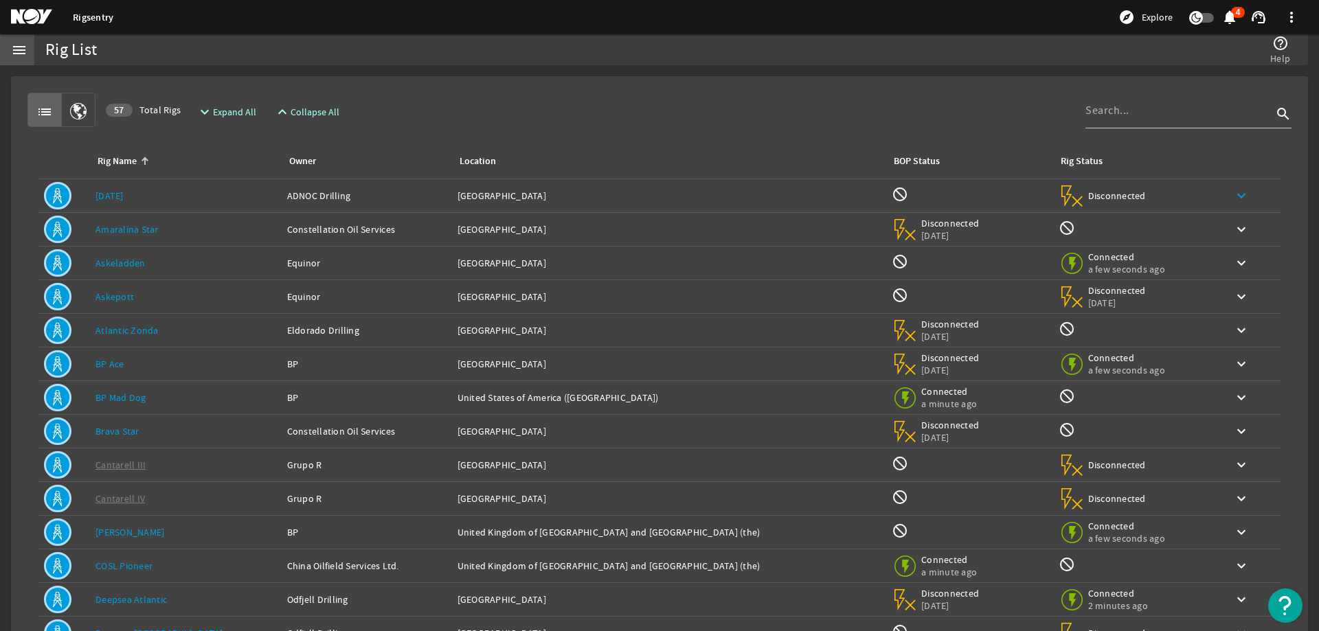
click at [23, 54] on mat-icon "menu" at bounding box center [19, 50] width 16 height 16
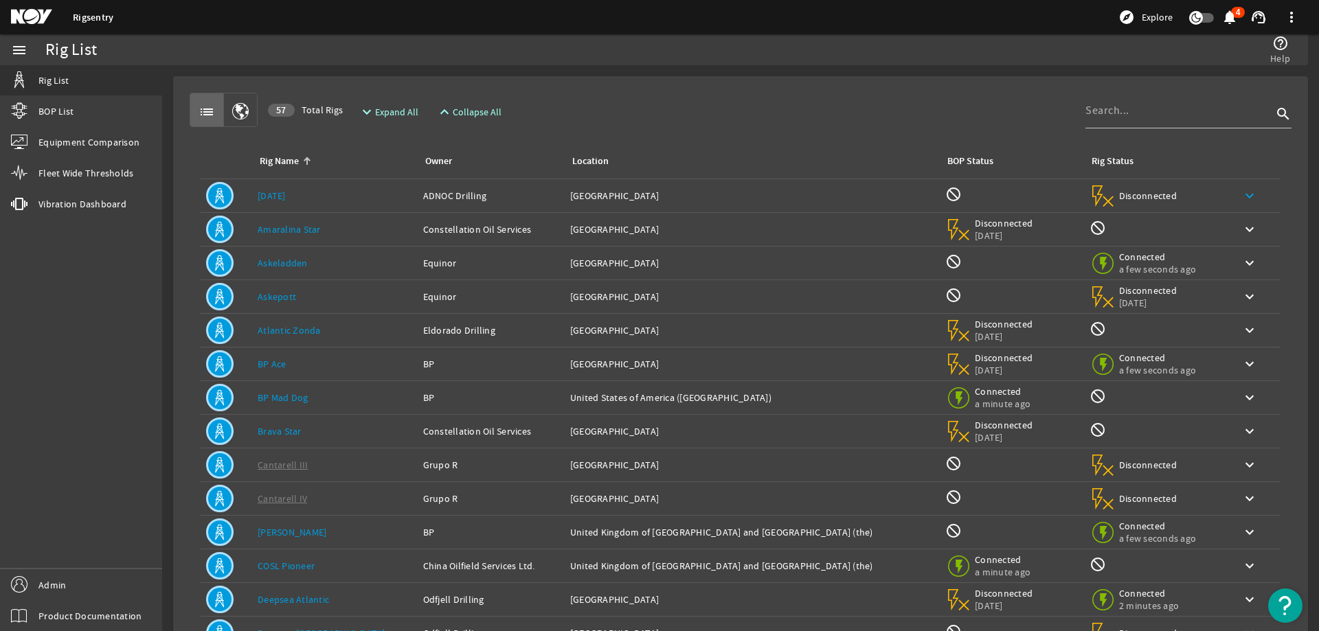
click at [13, 49] on mat-icon "menu" at bounding box center [19, 50] width 16 height 16
